Goal: Download file/media

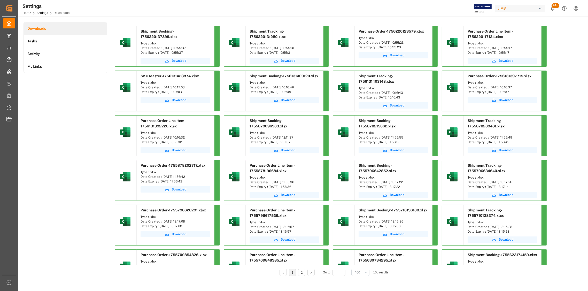
click at [503, 61] on span "Download" at bounding box center [506, 60] width 14 height 5
click at [507, 61] on span "Download" at bounding box center [506, 60] width 14 height 5
drag, startPoint x: 194, startPoint y: 48, endPoint x: 190, endPoint y: 48, distance: 3.6
click at [190, 48] on div "Date Created : [DATE] 10:55:37" at bounding box center [175, 48] width 70 height 5
click at [193, 47] on div "Date Created : [DATE] 10:55:37" at bounding box center [175, 48] width 70 height 5
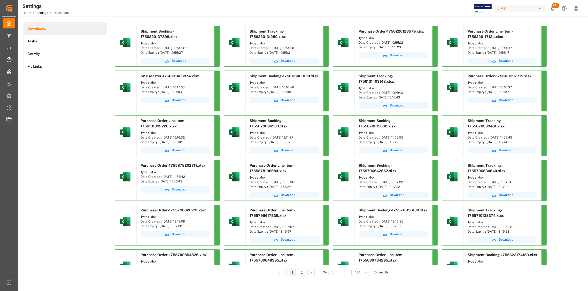
drag, startPoint x: 195, startPoint y: 48, endPoint x: 162, endPoint y: 48, distance: 32.8
click at [162, 48] on div "Date Created : [DATE] 10:55:37" at bounding box center [175, 48] width 70 height 5
copy div "[DATE] 10:55:37"
drag, startPoint x: 303, startPoint y: 47, endPoint x: 271, endPoint y: 49, distance: 32.1
click at [271, 49] on div "Date Created : [DATE] 10:55:31" at bounding box center [284, 48] width 70 height 5
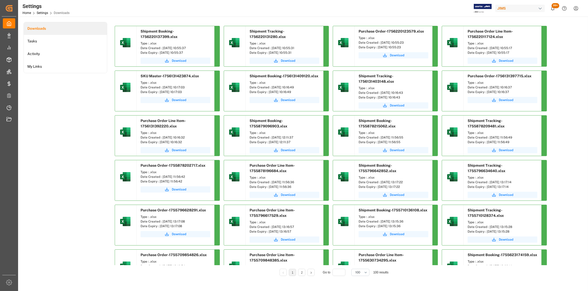
copy div "[DATE] 10:55:31"
drag, startPoint x: 412, startPoint y: 41, endPoint x: 380, endPoint y: 44, distance: 32.4
click at [380, 44] on div "Date Created : [DATE] 10:55:23" at bounding box center [393, 42] width 70 height 5
drag, startPoint x: 521, startPoint y: 47, endPoint x: 489, endPoint y: 49, distance: 32.4
click at [489, 49] on div "Date Created : [DATE] 10:55:17" at bounding box center [502, 48] width 70 height 5
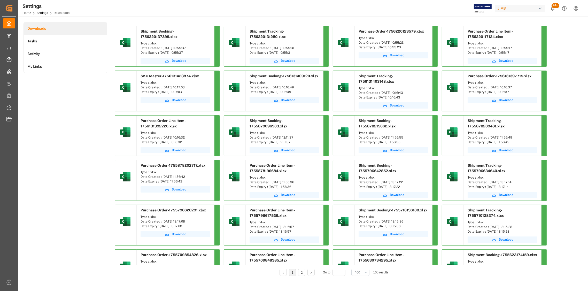
copy div "[DATE] 10:55:17"
